Goal: Task Accomplishment & Management: Manage account settings

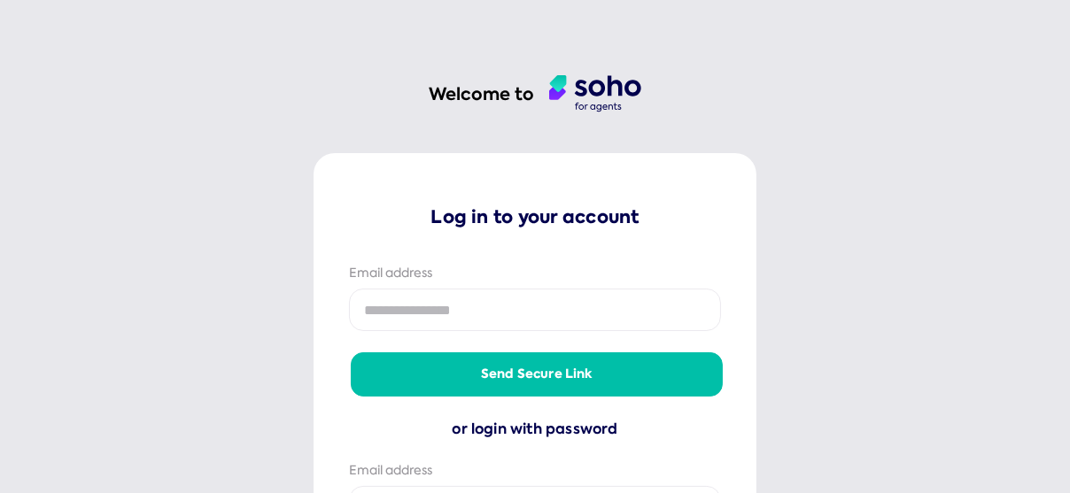
click at [537, 331] on input "email" at bounding box center [535, 310] width 372 height 43
type input "**********"
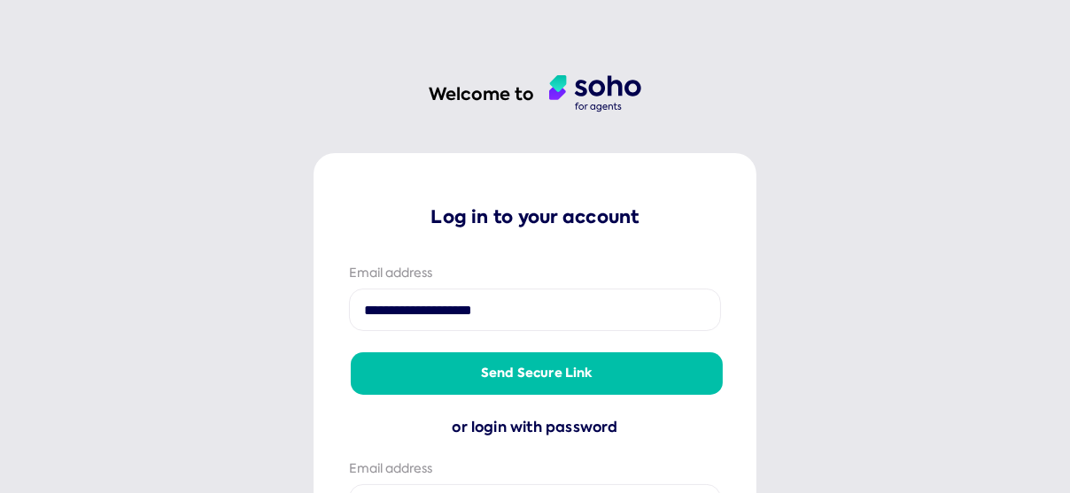
click at [454, 384] on button "Send secure link" at bounding box center [537, 373] width 372 height 43
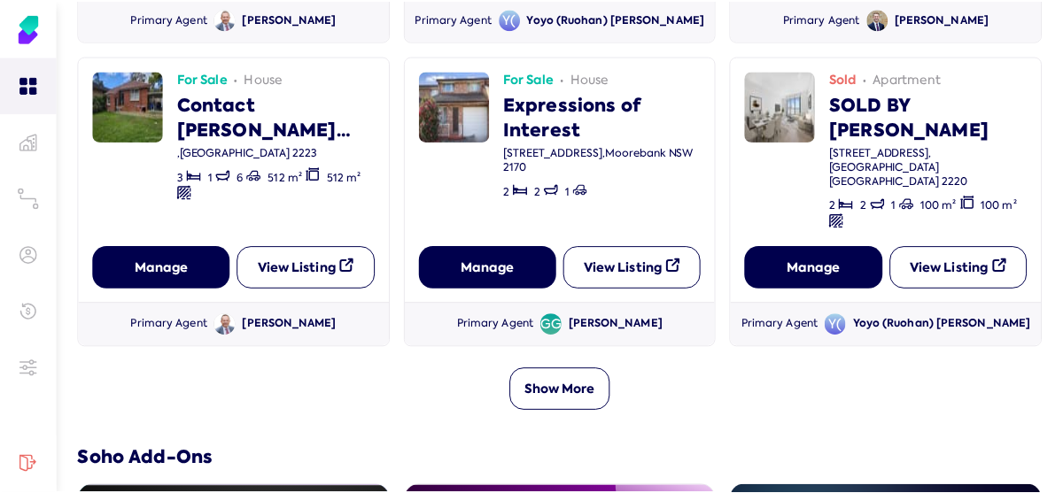
scroll to position [738, 0]
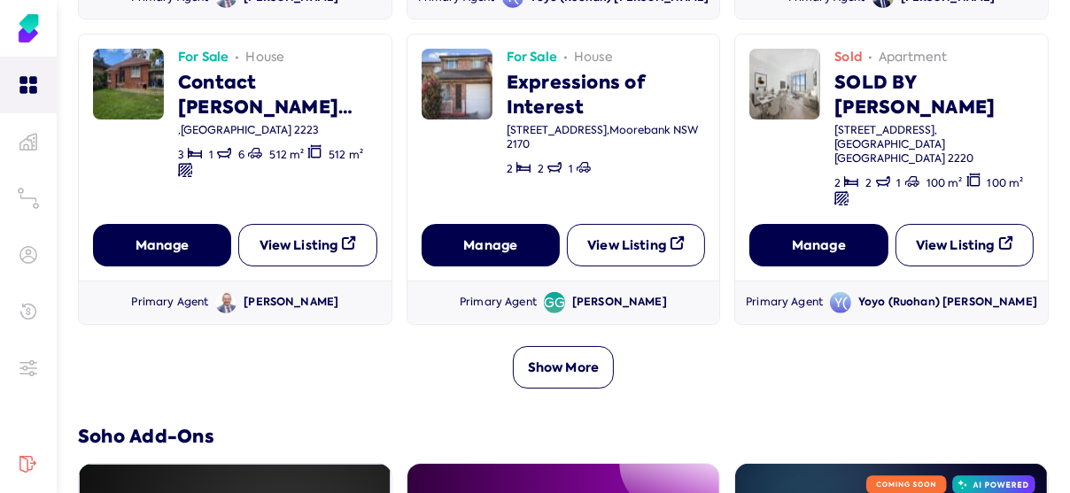
click at [559, 346] on button "Show More" at bounding box center [563, 367] width 101 height 43
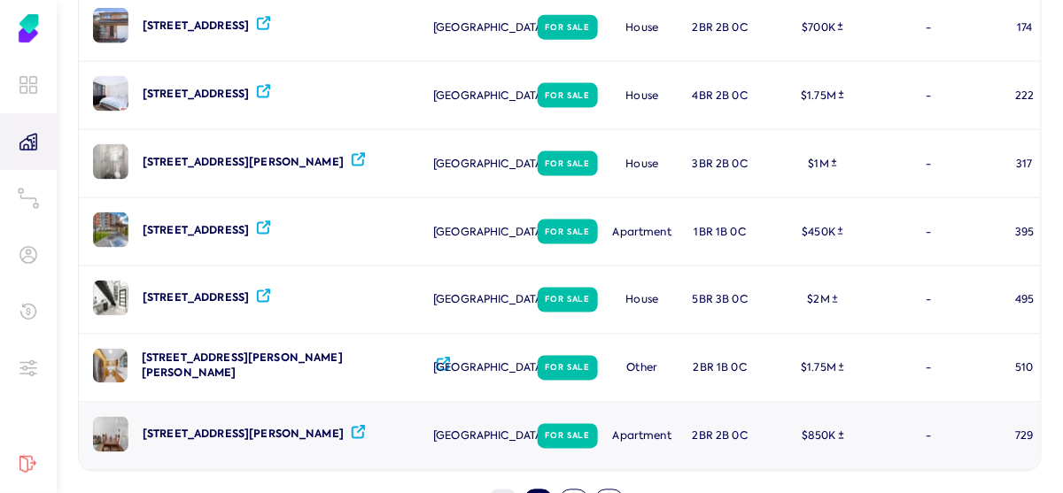
scroll to position [606, 0]
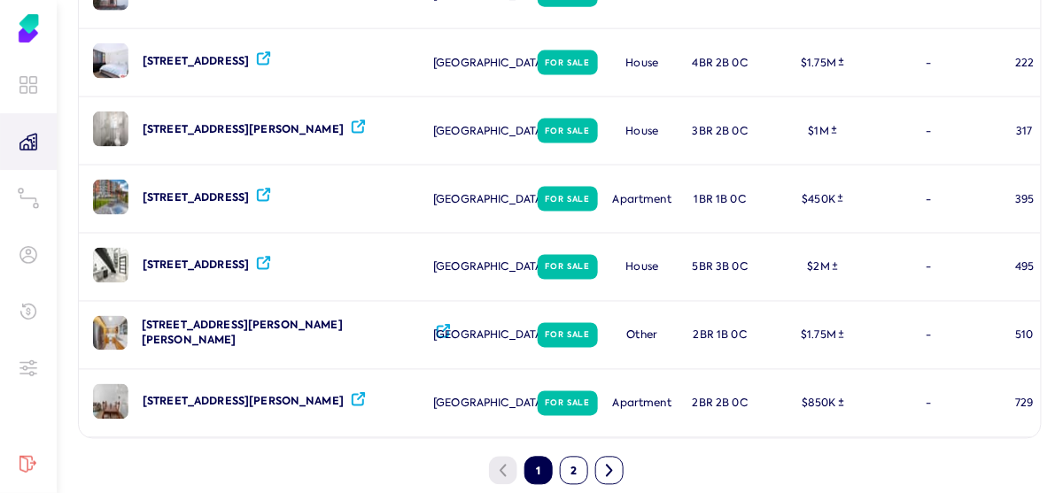
click at [614, 464] on icon at bounding box center [609, 471] width 12 height 14
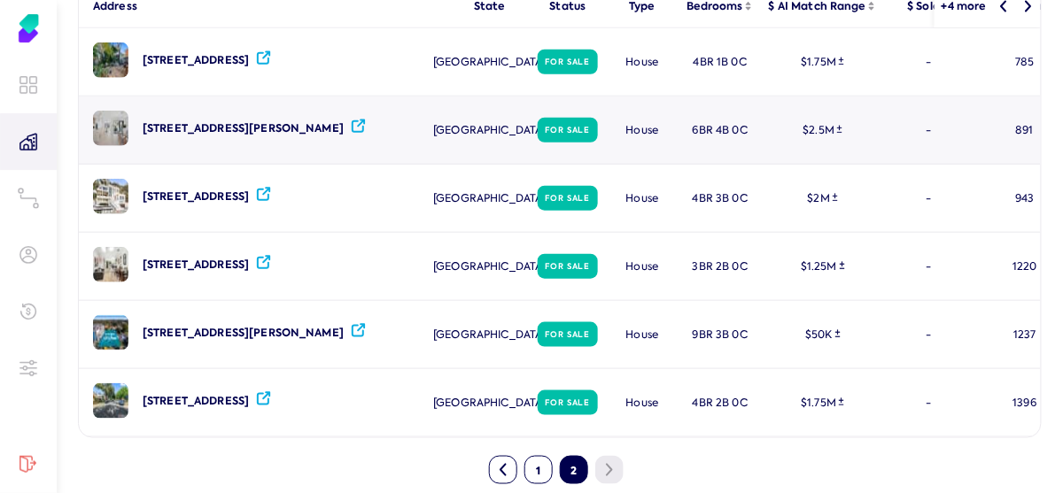
scroll to position [0, 0]
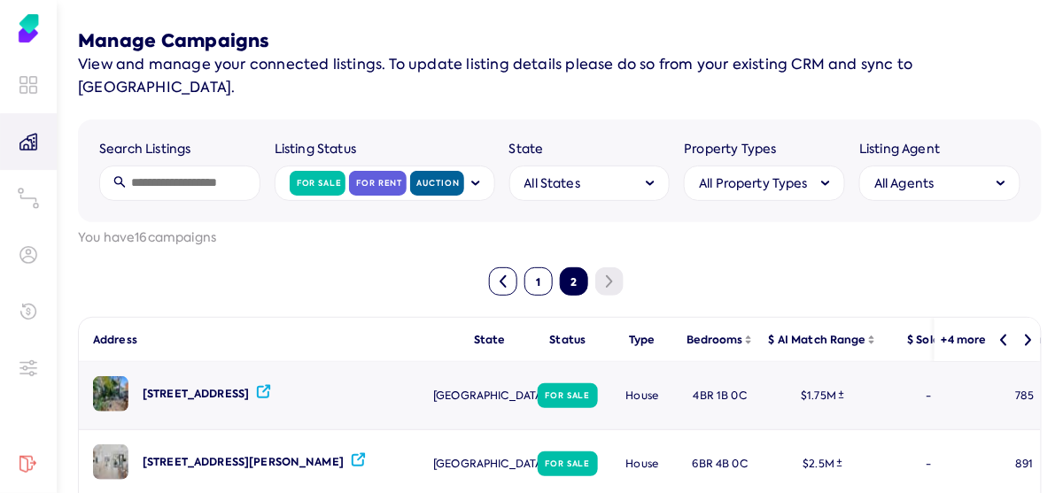
click at [1026, 372] on div "785" at bounding box center [1024, 395] width 99 height 67
click at [1026, 334] on icon at bounding box center [1028, 340] width 11 height 12
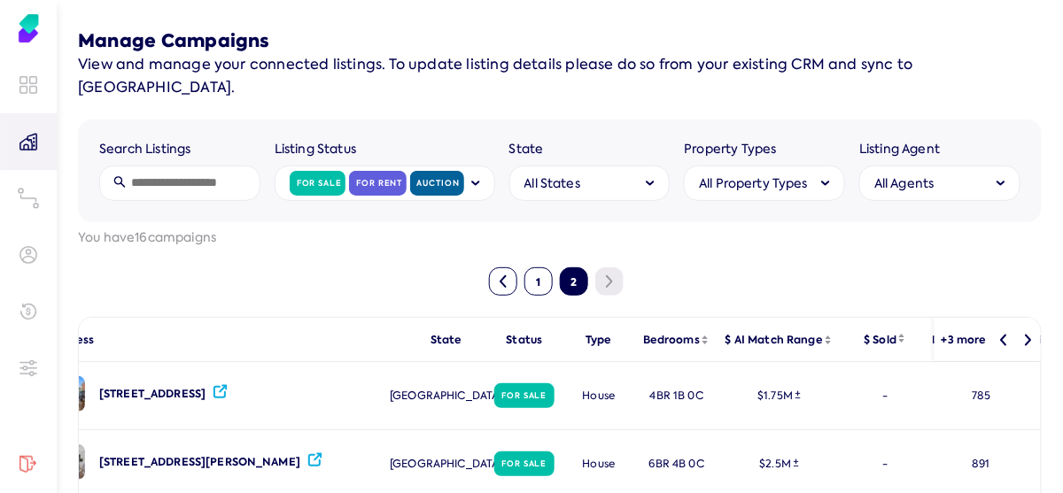
click at [1026, 334] on icon at bounding box center [1028, 340] width 11 height 12
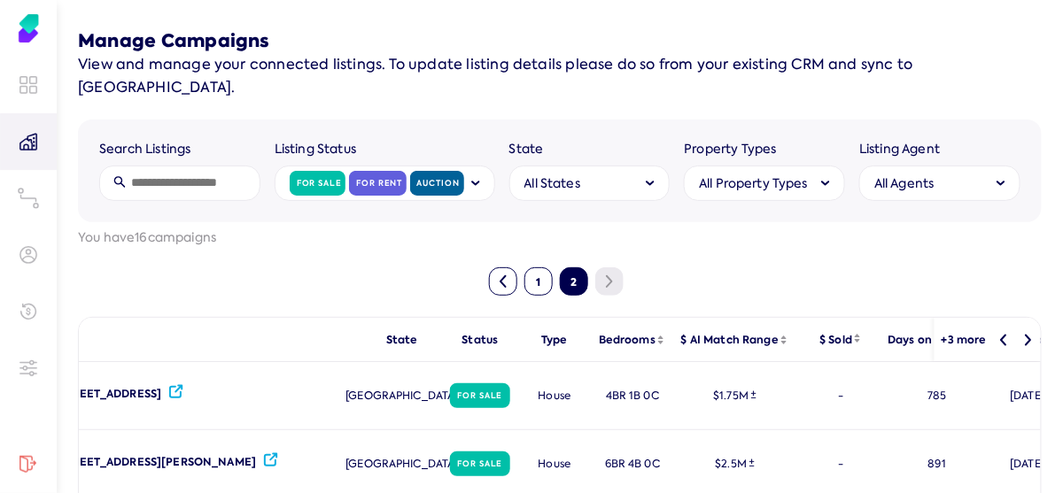
click at [1026, 334] on icon at bounding box center [1028, 340] width 11 height 12
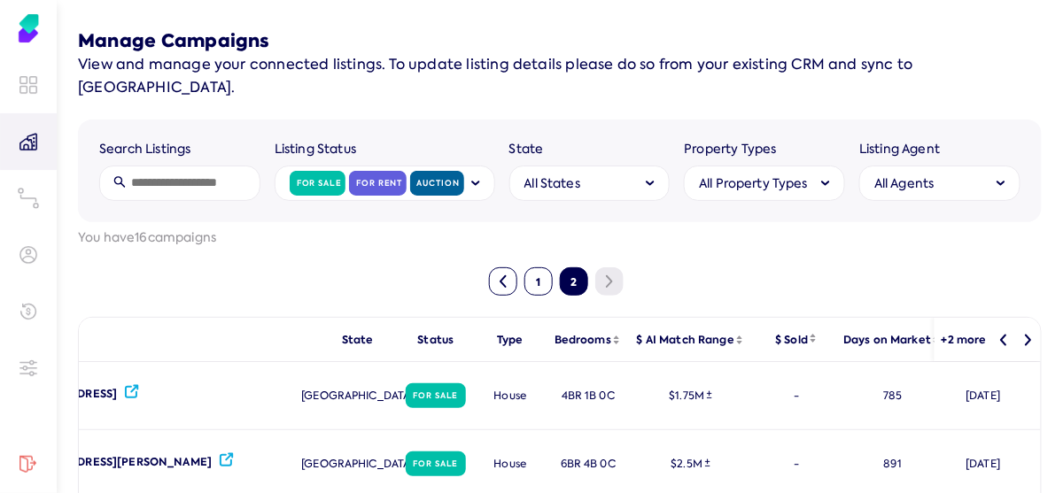
click at [1027, 334] on icon at bounding box center [1028, 340] width 11 height 12
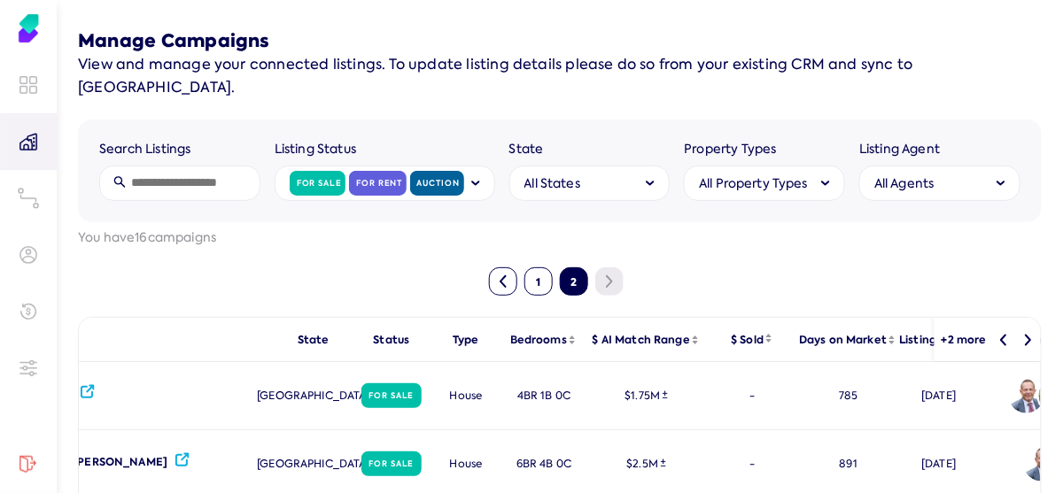
click at [1001, 334] on icon at bounding box center [1003, 340] width 11 height 12
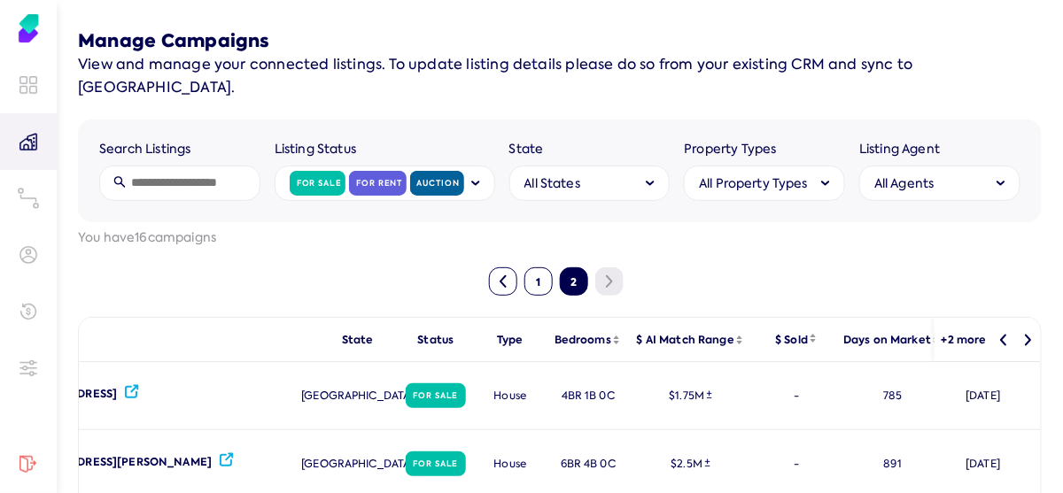
click at [1001, 334] on icon at bounding box center [1003, 340] width 11 height 12
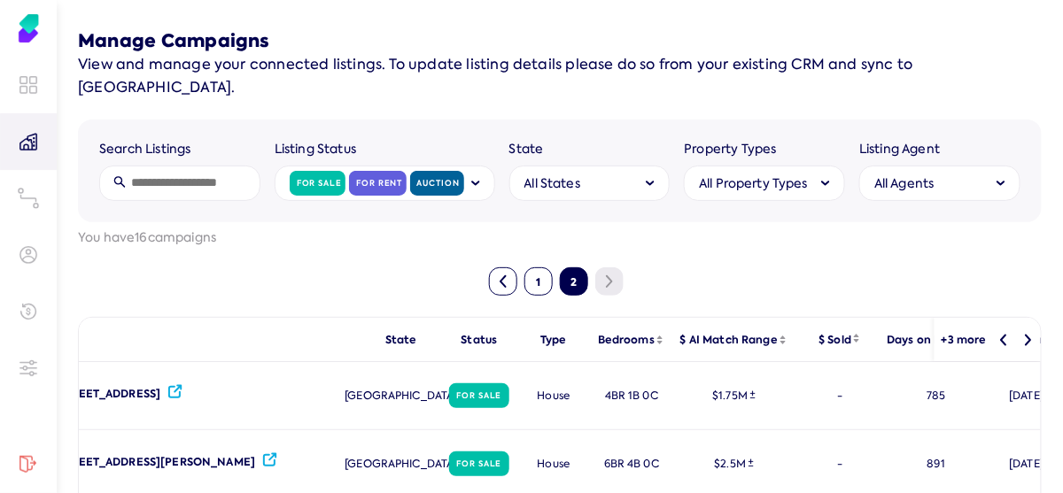
click at [1001, 334] on icon at bounding box center [1003, 340] width 11 height 12
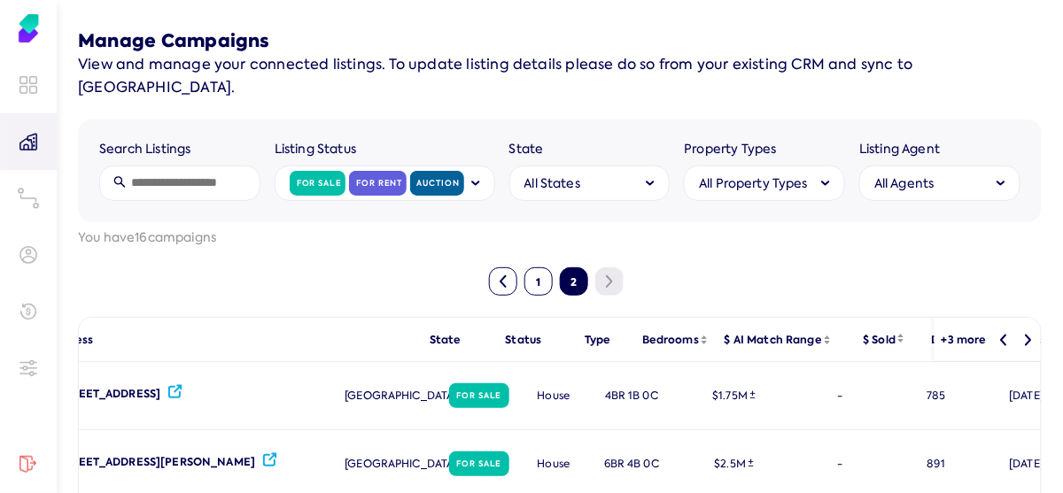
scroll to position [0, 44]
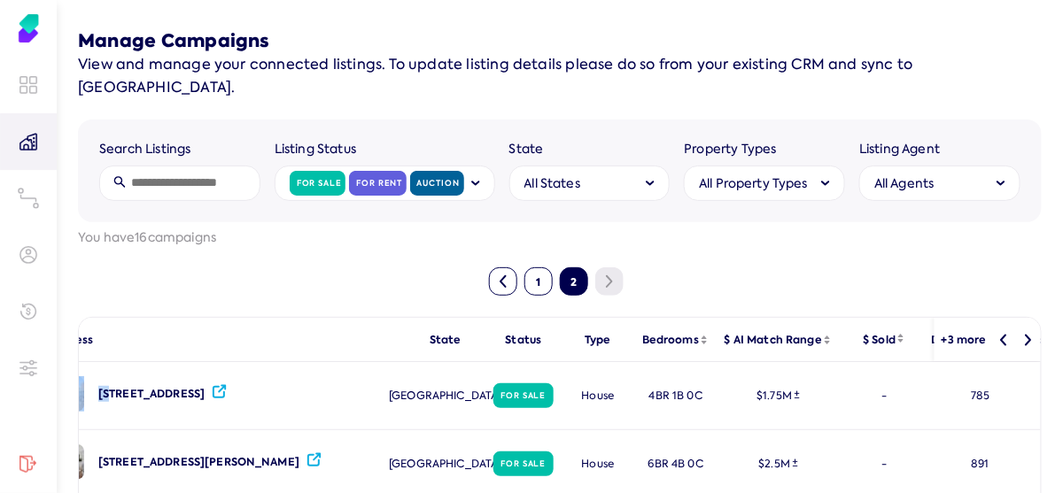
click at [1001, 334] on icon at bounding box center [1003, 340] width 11 height 12
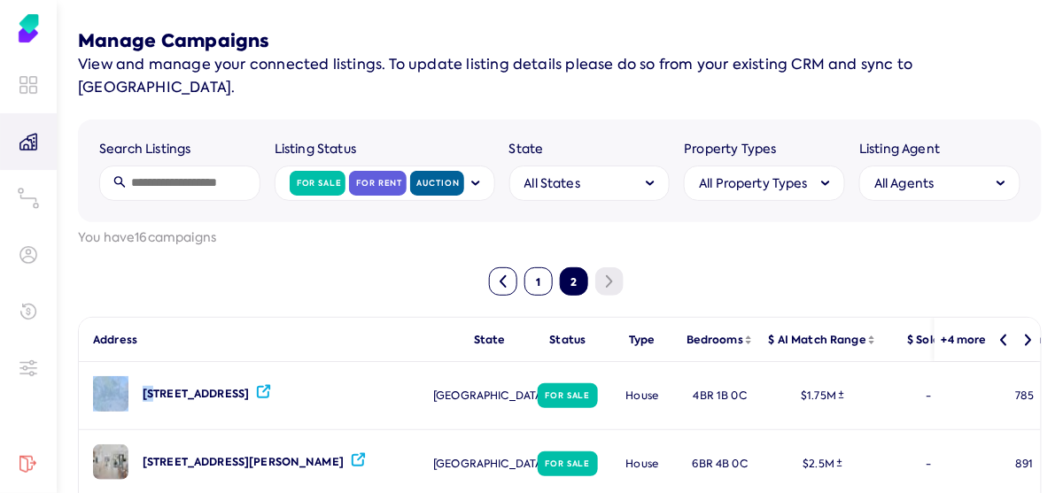
click at [1001, 334] on icon at bounding box center [1003, 340] width 11 height 12
click at [251, 229] on label "You have 16 campaigns" at bounding box center [559, 238] width 963 height 18
click at [501, 275] on icon at bounding box center [503, 282] width 12 height 14
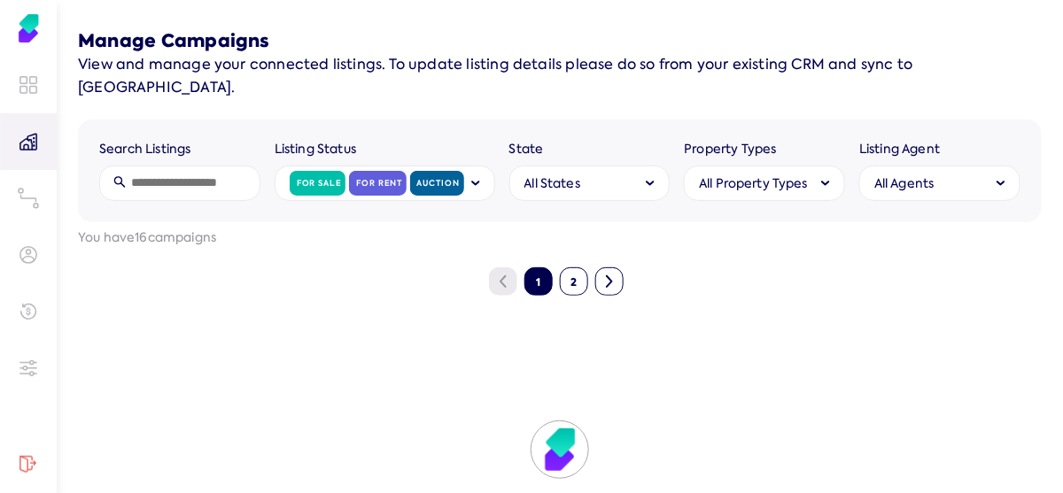
click at [606, 275] on icon at bounding box center [609, 282] width 12 height 14
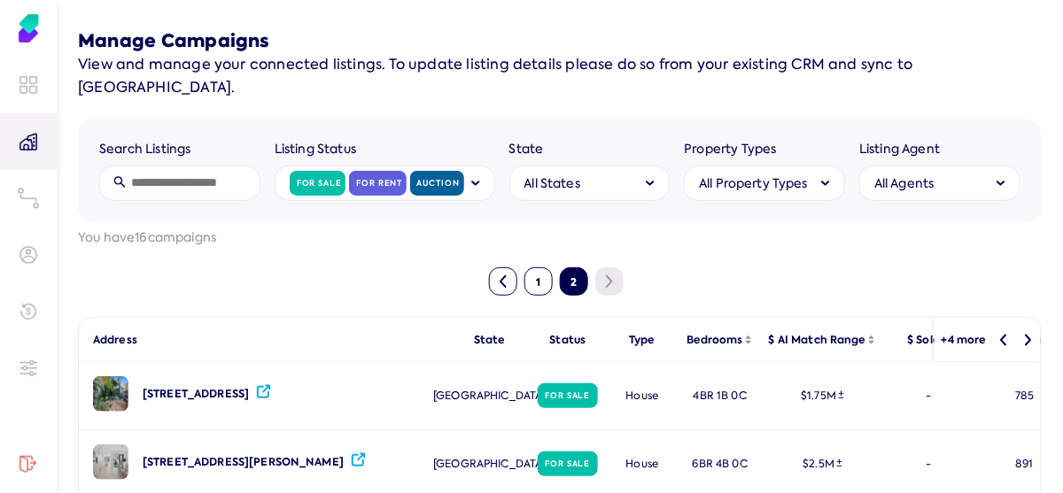
click at [540, 267] on button "1" at bounding box center [538, 281] width 28 height 28
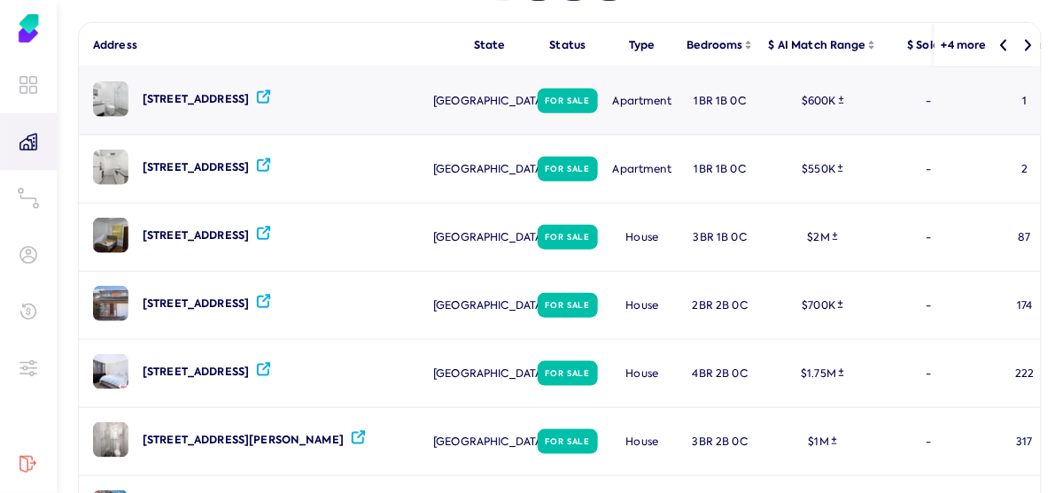
scroll to position [147, 0]
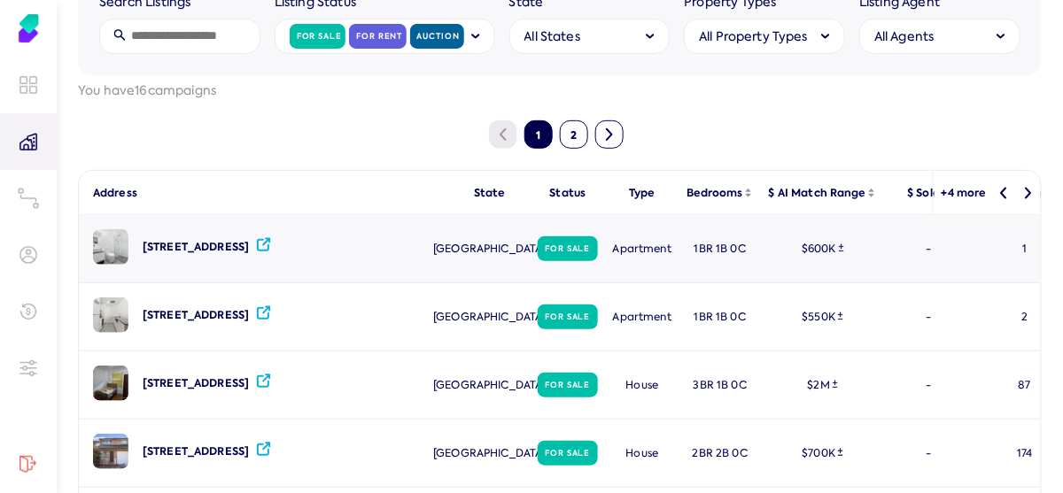
click at [463, 222] on div "NSW" at bounding box center [490, 248] width 78 height 67
